Goal: Task Accomplishment & Management: Use online tool/utility

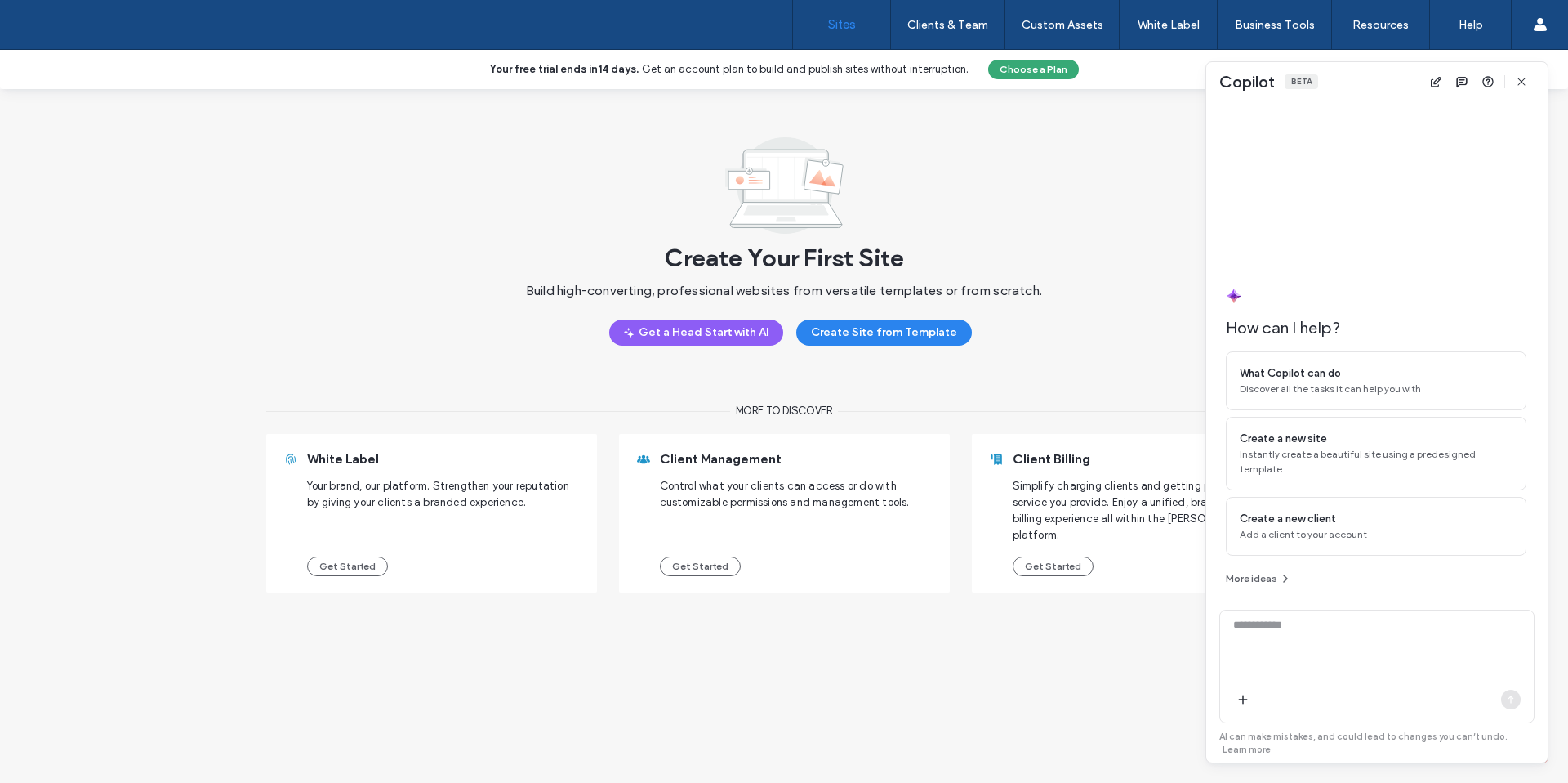
click at [1530, 84] on span "button" at bounding box center [1520, 81] width 26 height 26
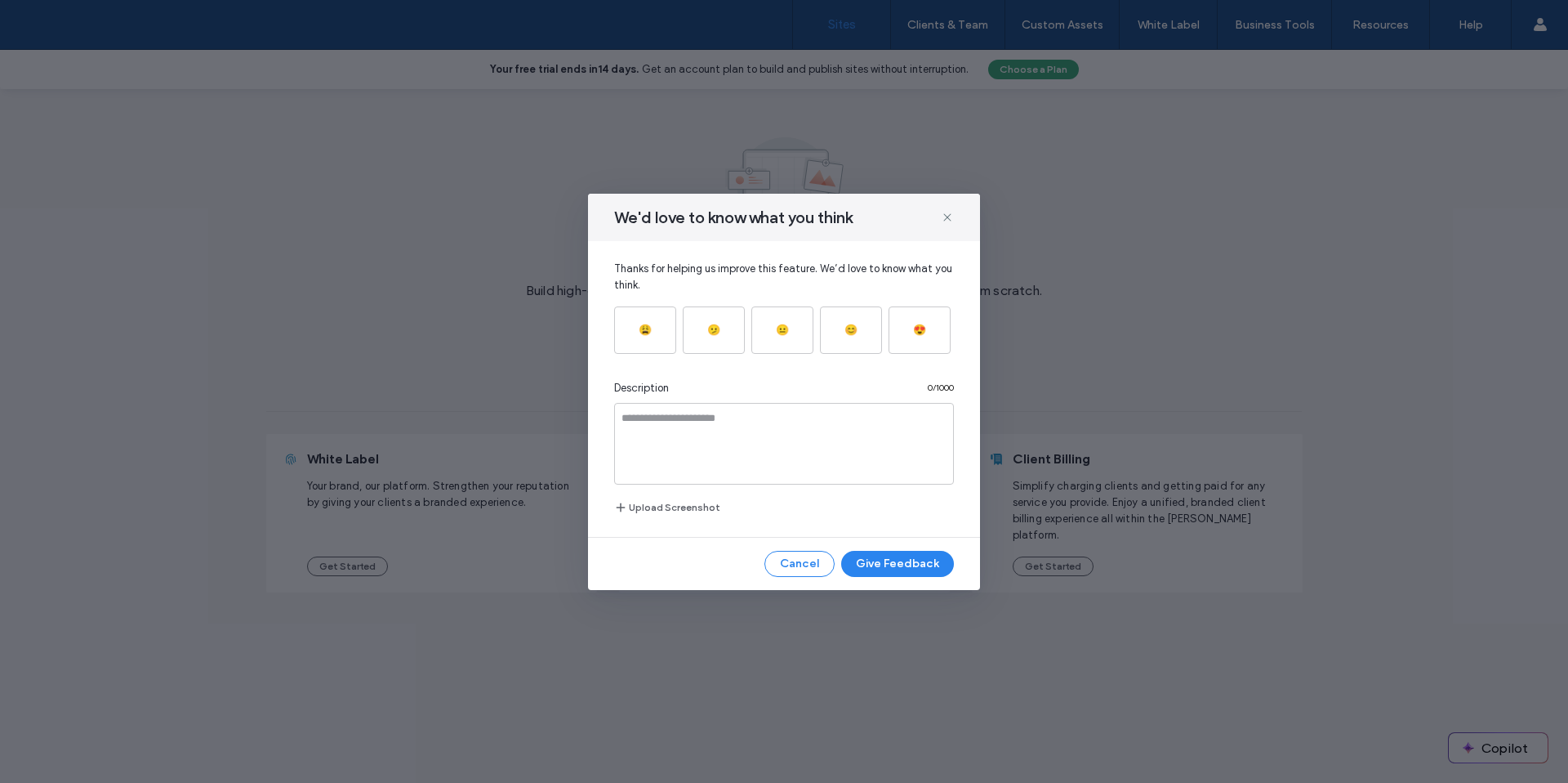
click at [946, 217] on use at bounding box center [947, 217] width 8 height 8
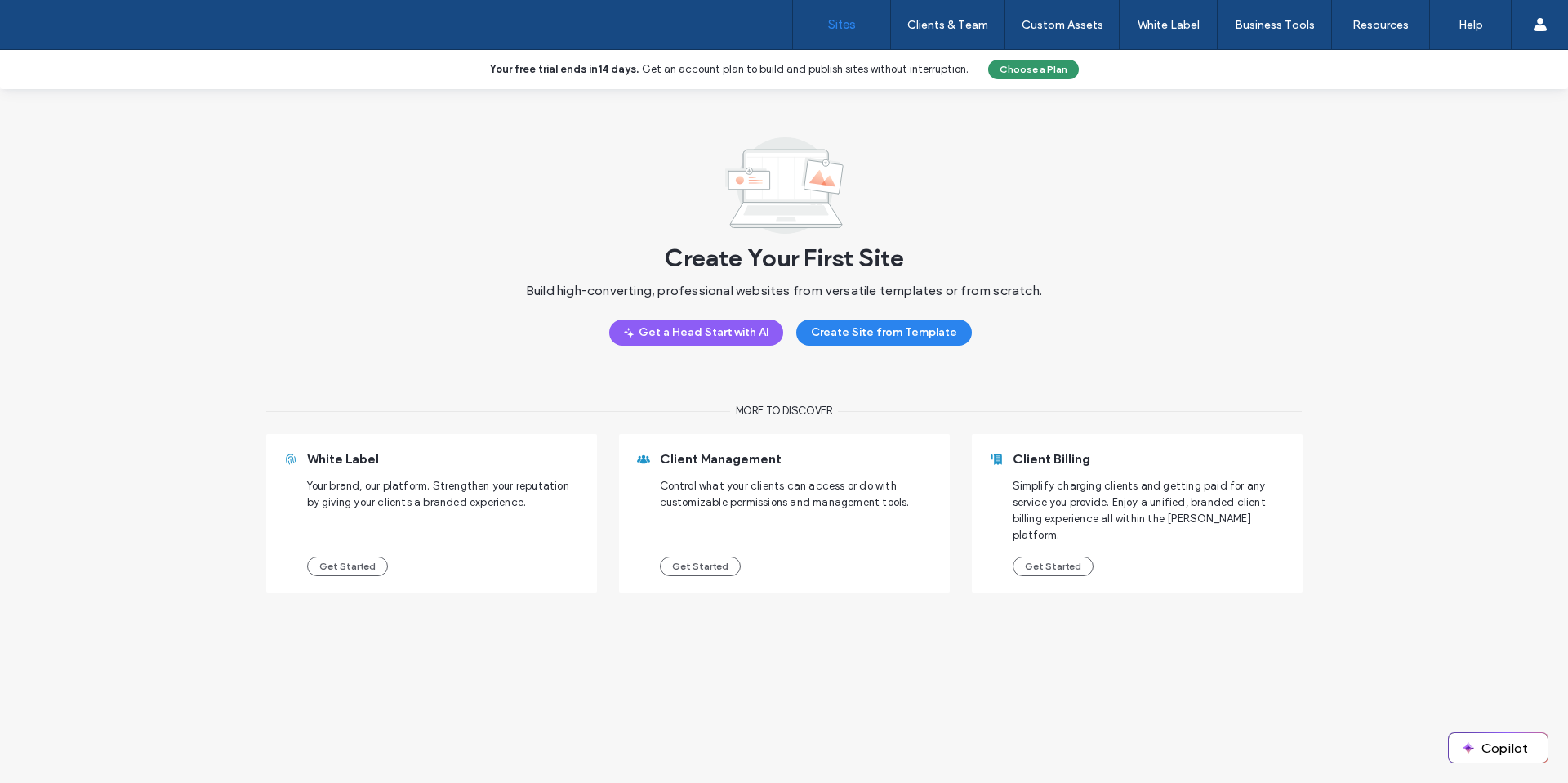
click at [1017, 69] on button "Choose a Plan" at bounding box center [1033, 69] width 90 height 20
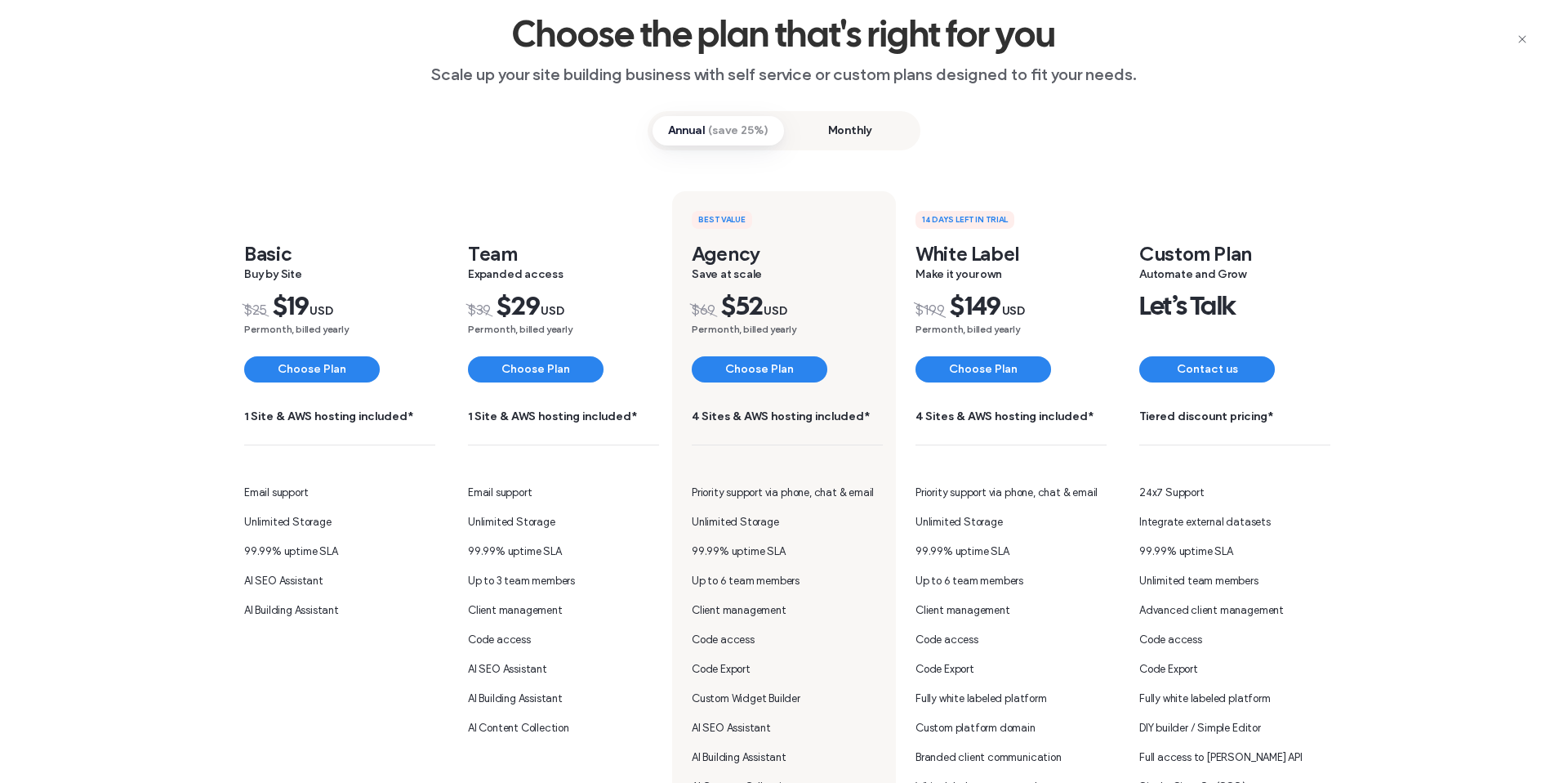
scroll to position [72, 0]
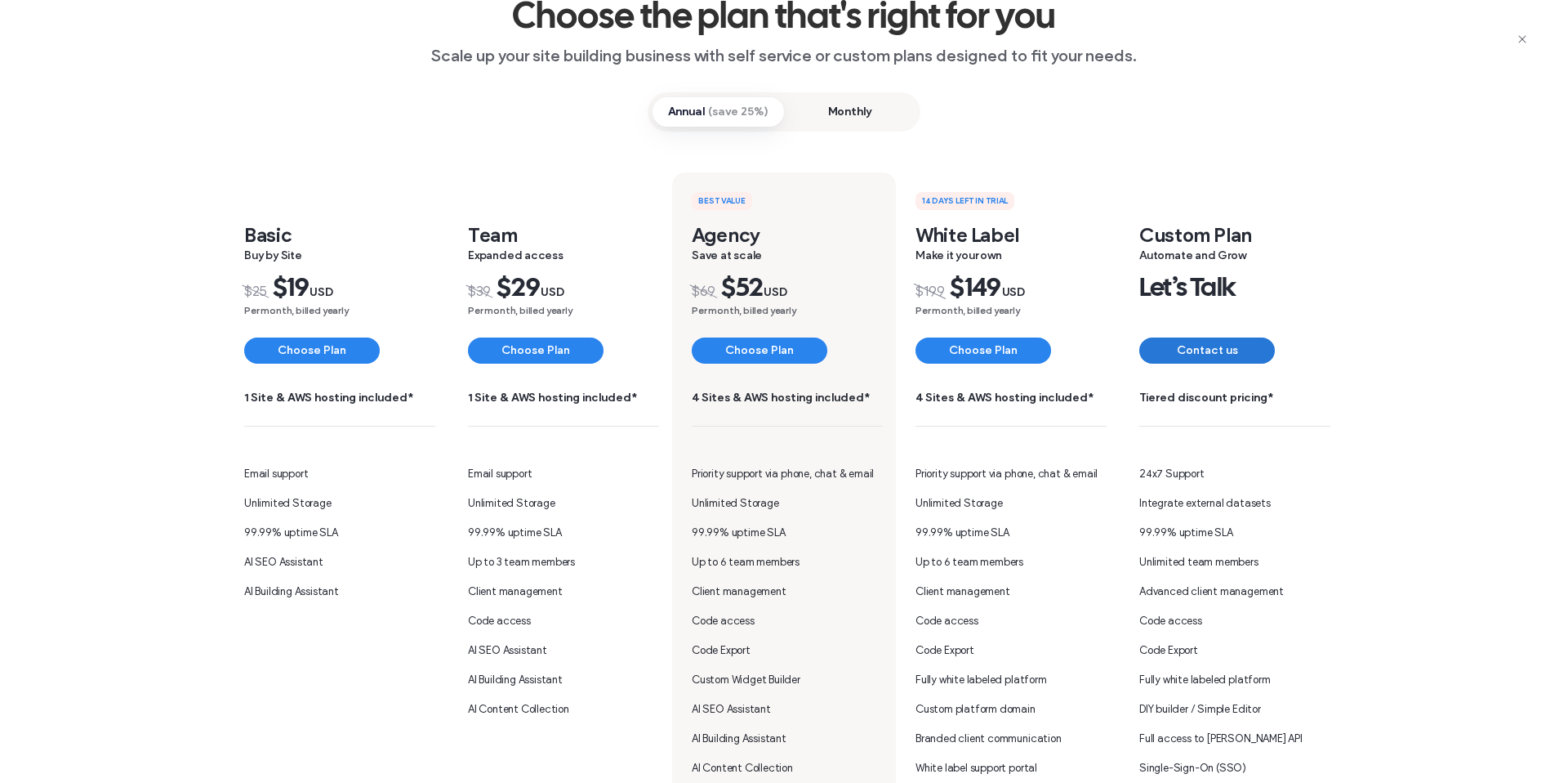
click at [1211, 350] on button "Contact us" at bounding box center [1207, 350] width 136 height 26
click at [1522, 38] on use "button" at bounding box center [1522, 39] width 8 height 8
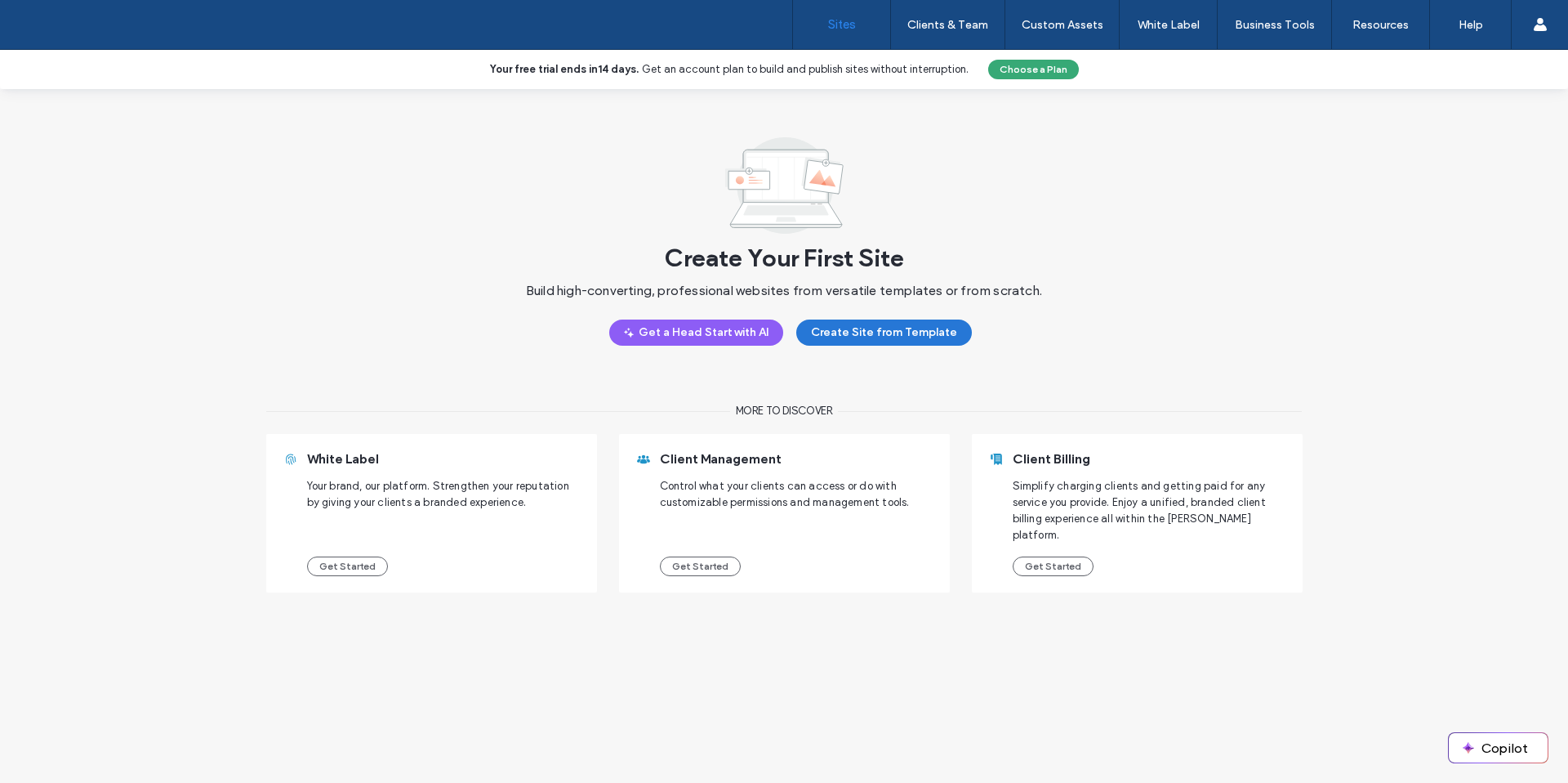
click at [872, 327] on button "Create Site from Template" at bounding box center [883, 332] width 176 height 26
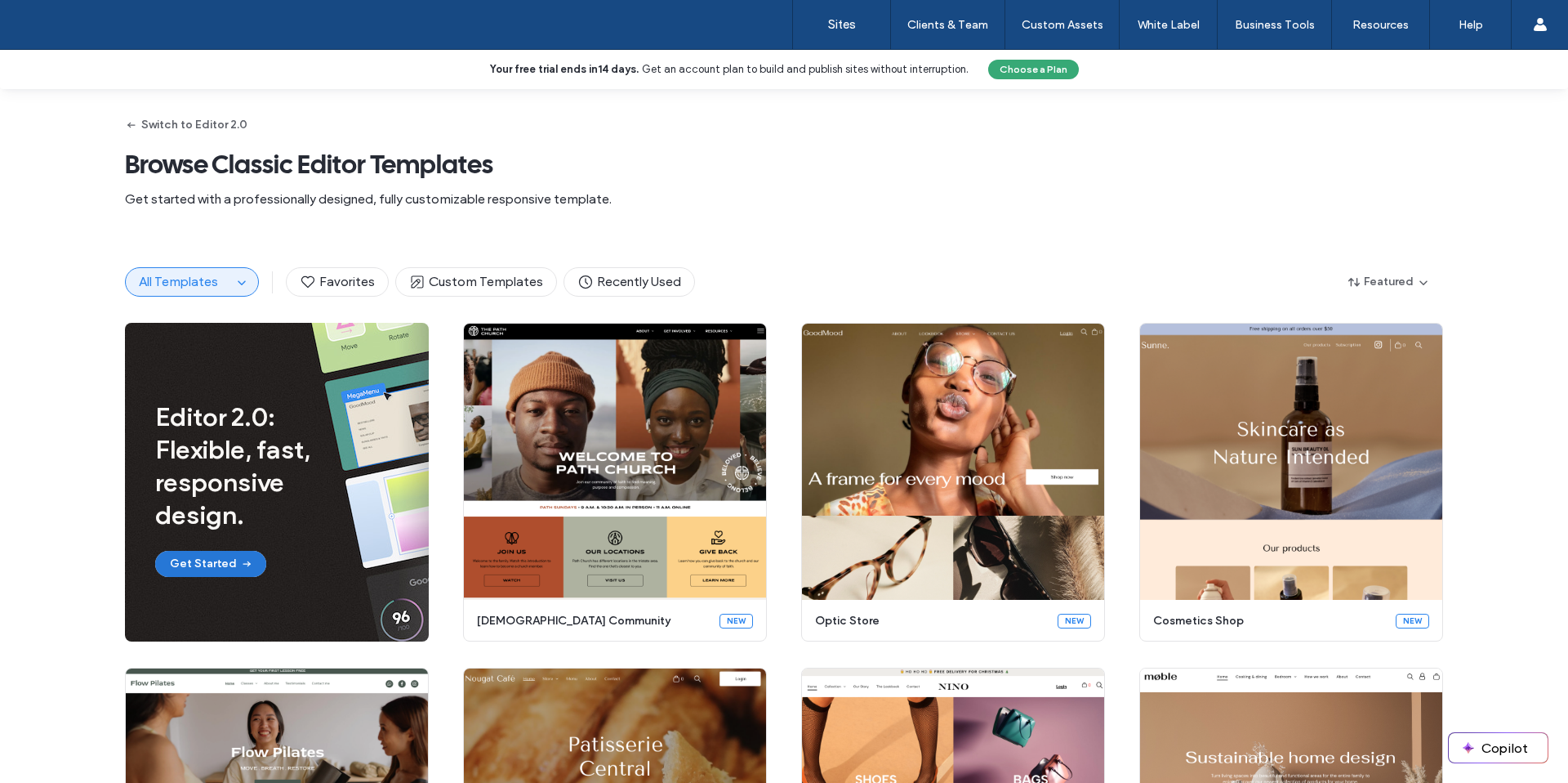
click at [196, 576] on button "Get Started" at bounding box center [210, 563] width 111 height 26
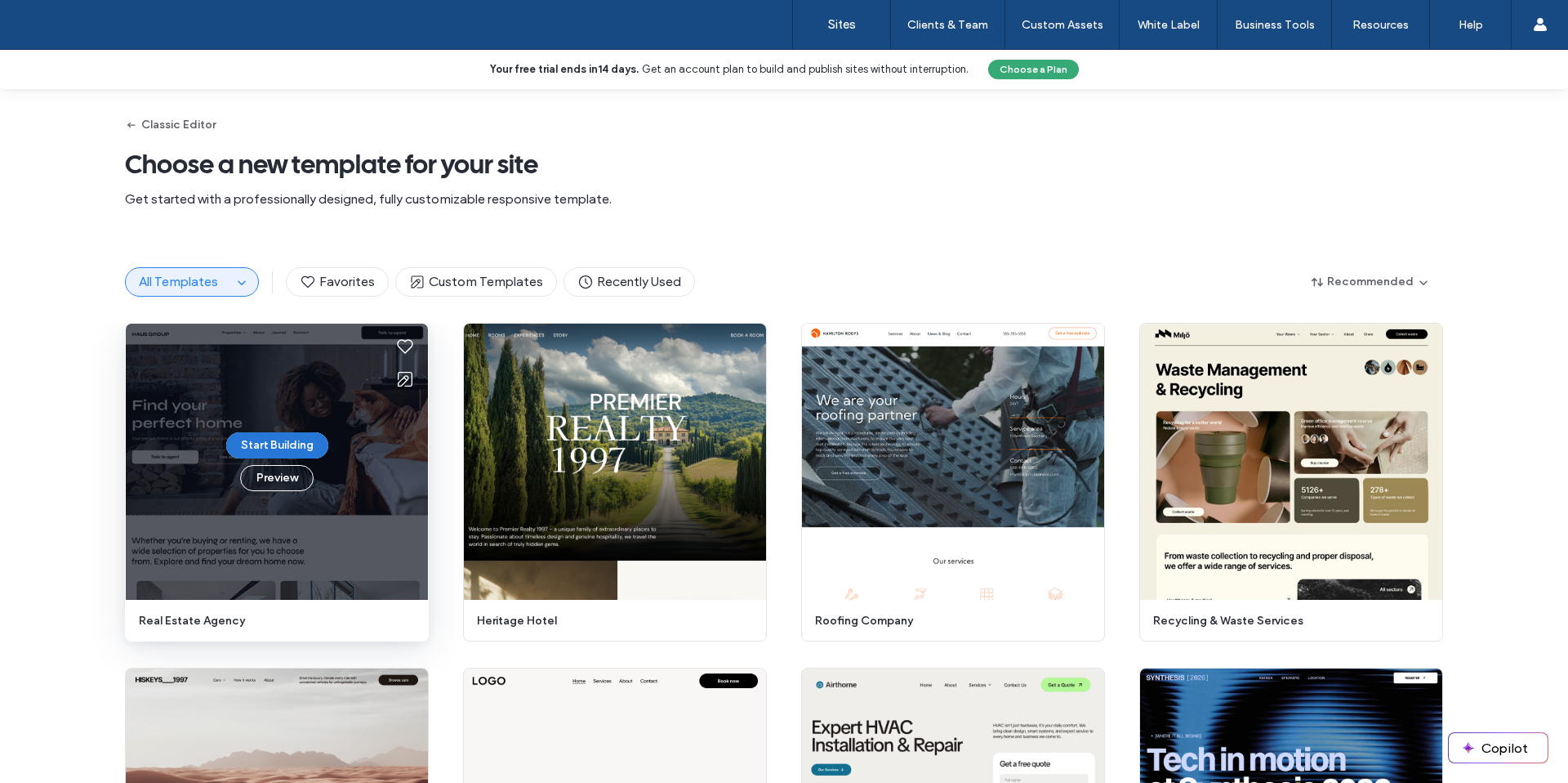
drag, startPoint x: 292, startPoint y: 437, endPoint x: 294, endPoint y: 450, distance: 13.2
click at [292, 437] on button "Start Building" at bounding box center [277, 444] width 102 height 26
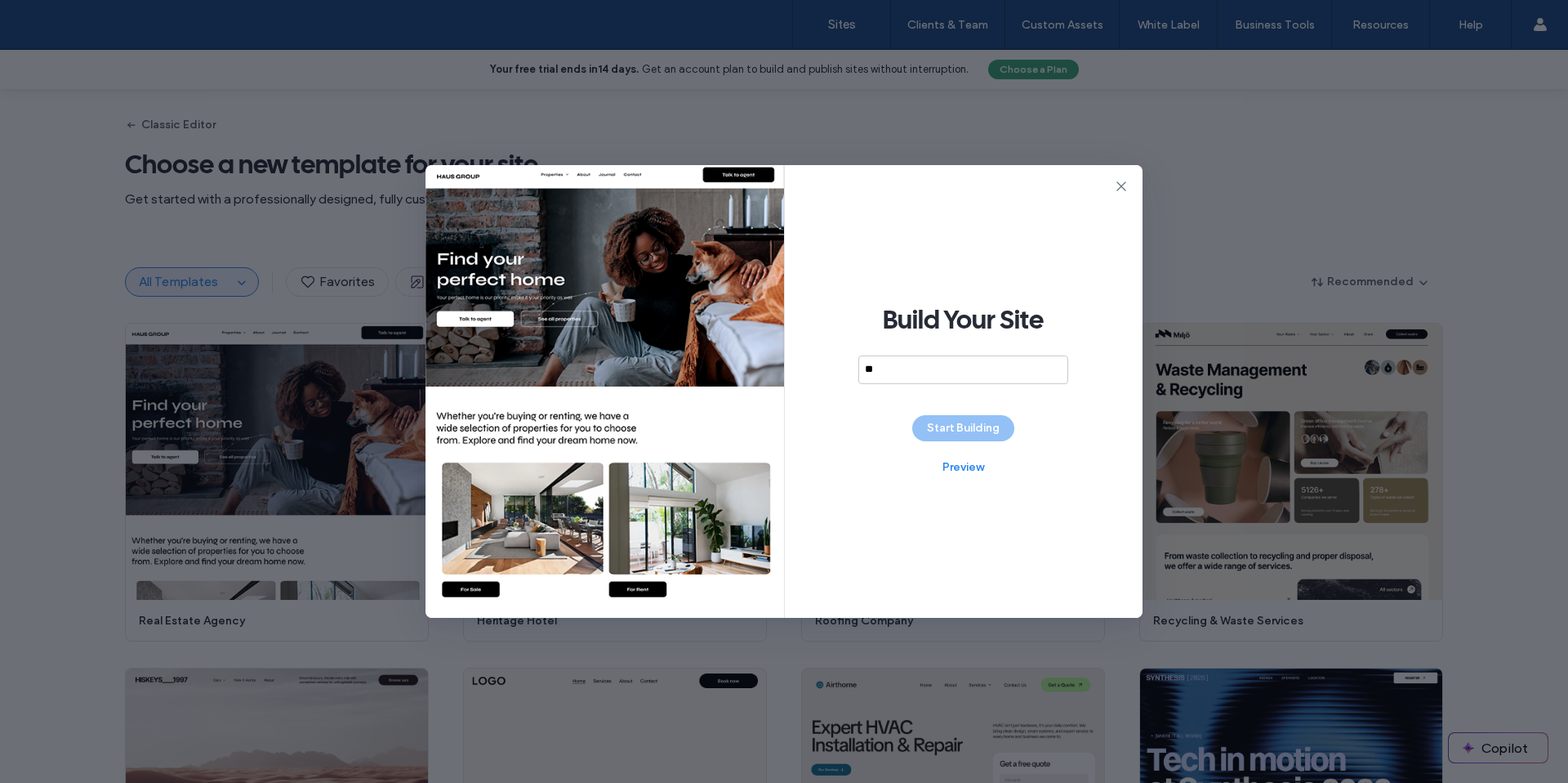
type input "*"
type input "******"
click at [976, 427] on button "Start Building" at bounding box center [962, 427] width 102 height 26
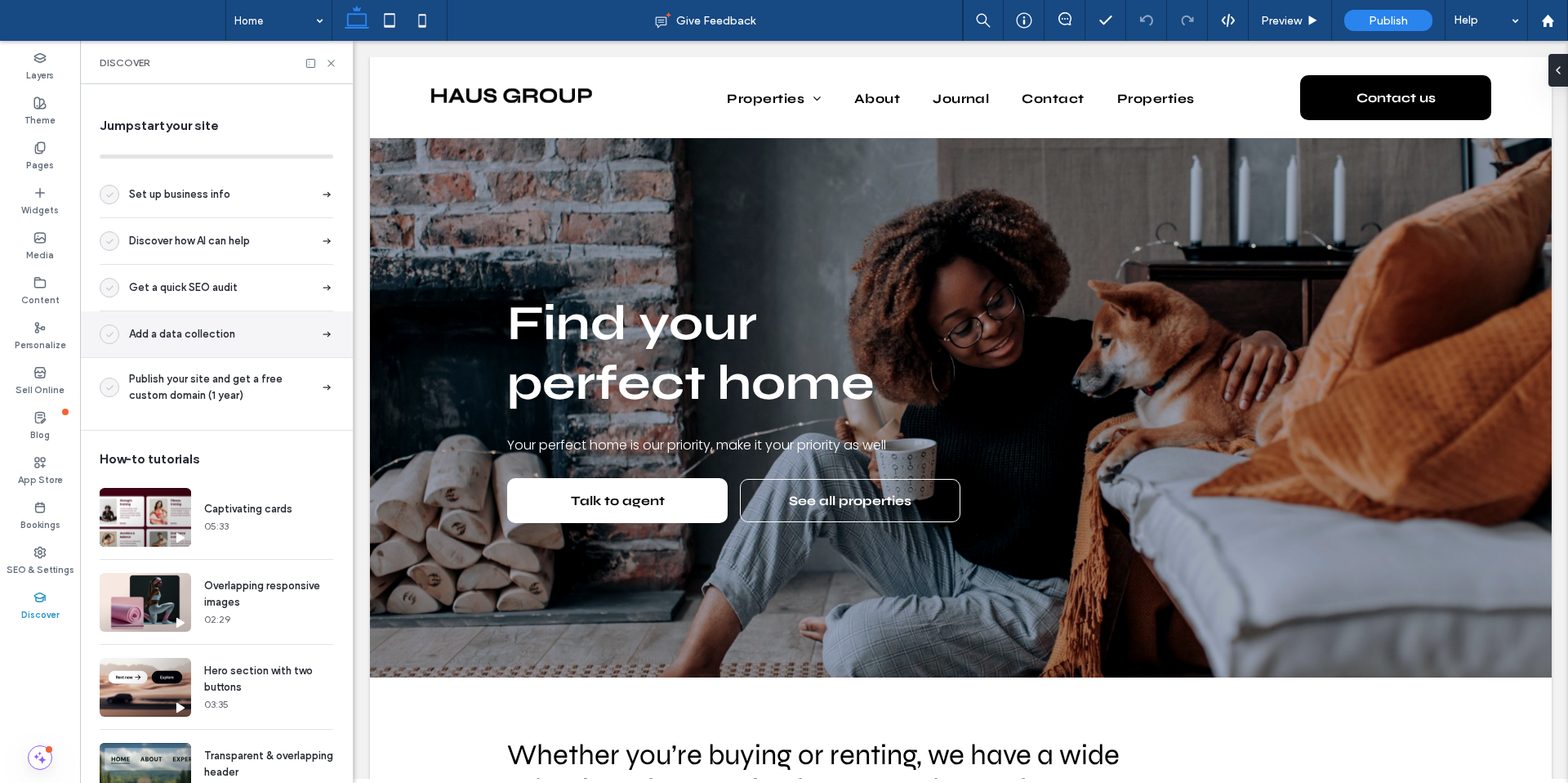
click at [194, 339] on span "Add a data collection" at bounding box center [183, 334] width 106 height 16
